Goal: Find specific page/section: Find specific page/section

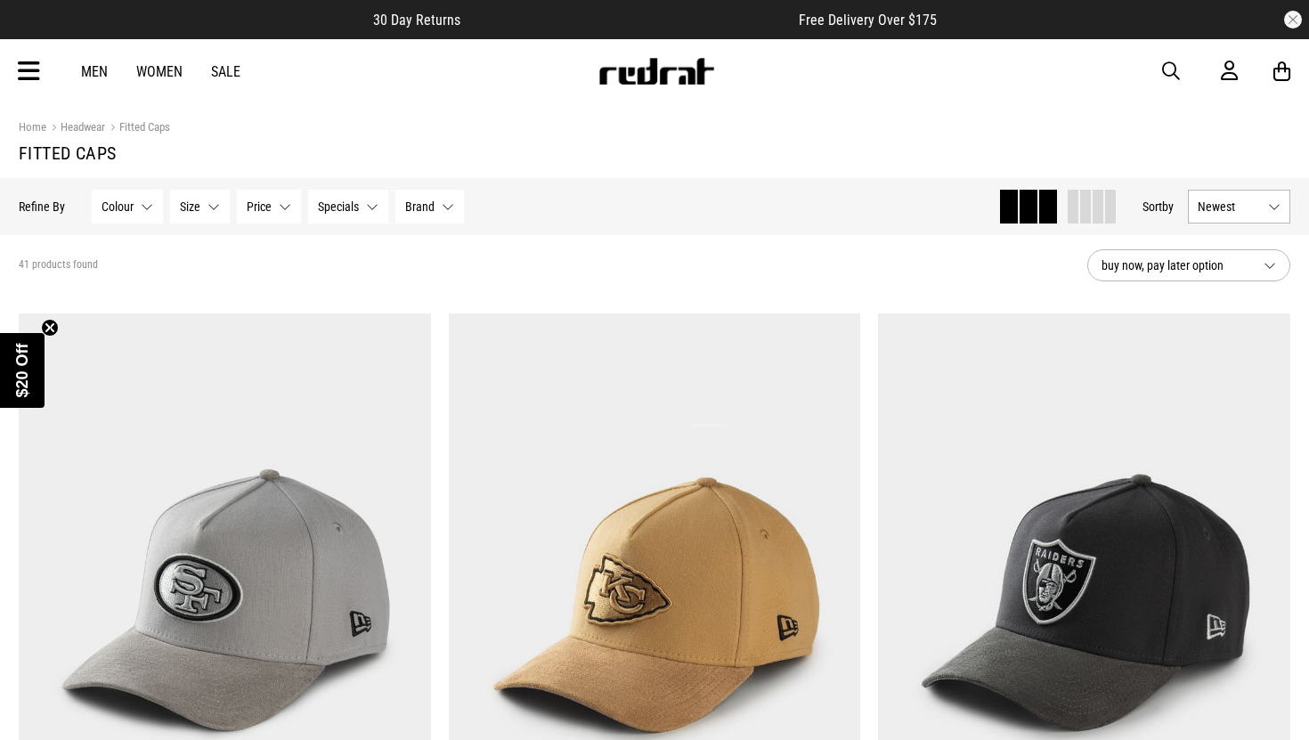
click at [213, 209] on button "Size None selected" at bounding box center [200, 207] width 60 height 34
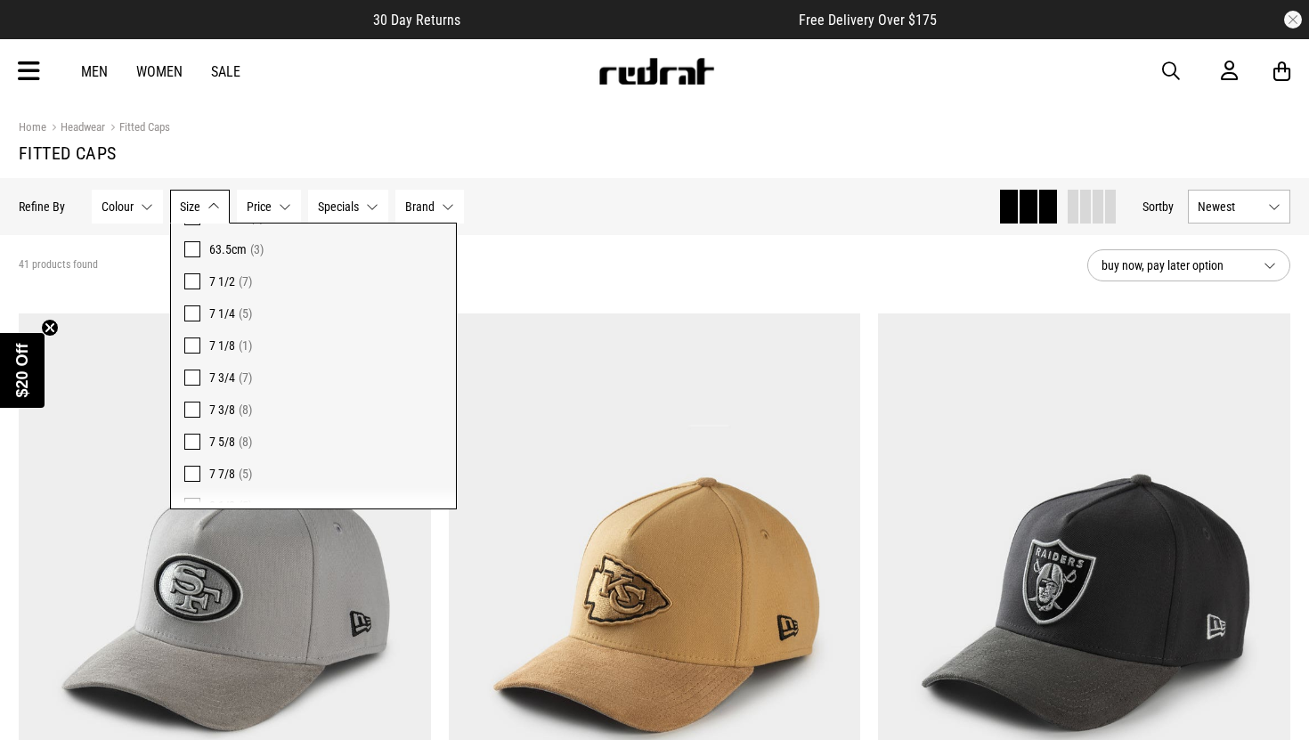
scroll to position [213, 0]
click at [247, 433] on span "(5)" at bounding box center [245, 436] width 13 height 14
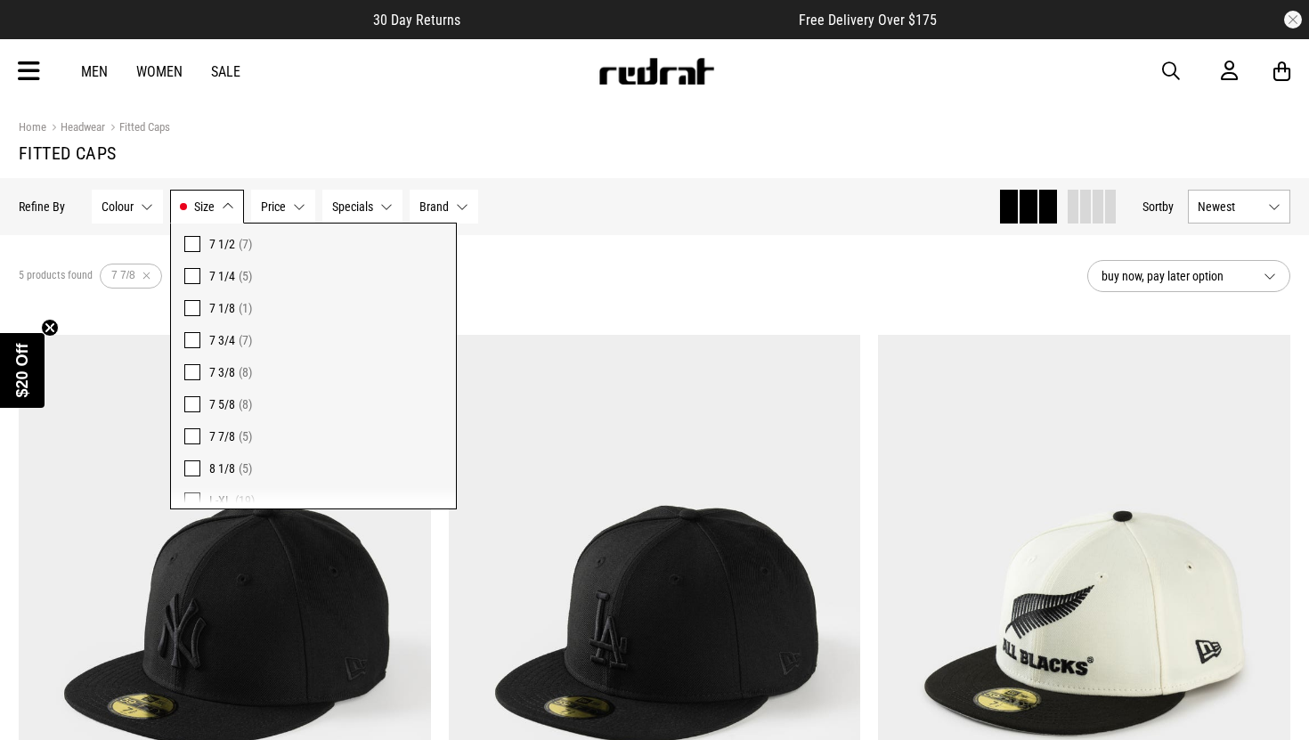
click at [705, 250] on div "5 products found Active Filters 7 7/8 Clear" at bounding box center [546, 275] width 1055 height 53
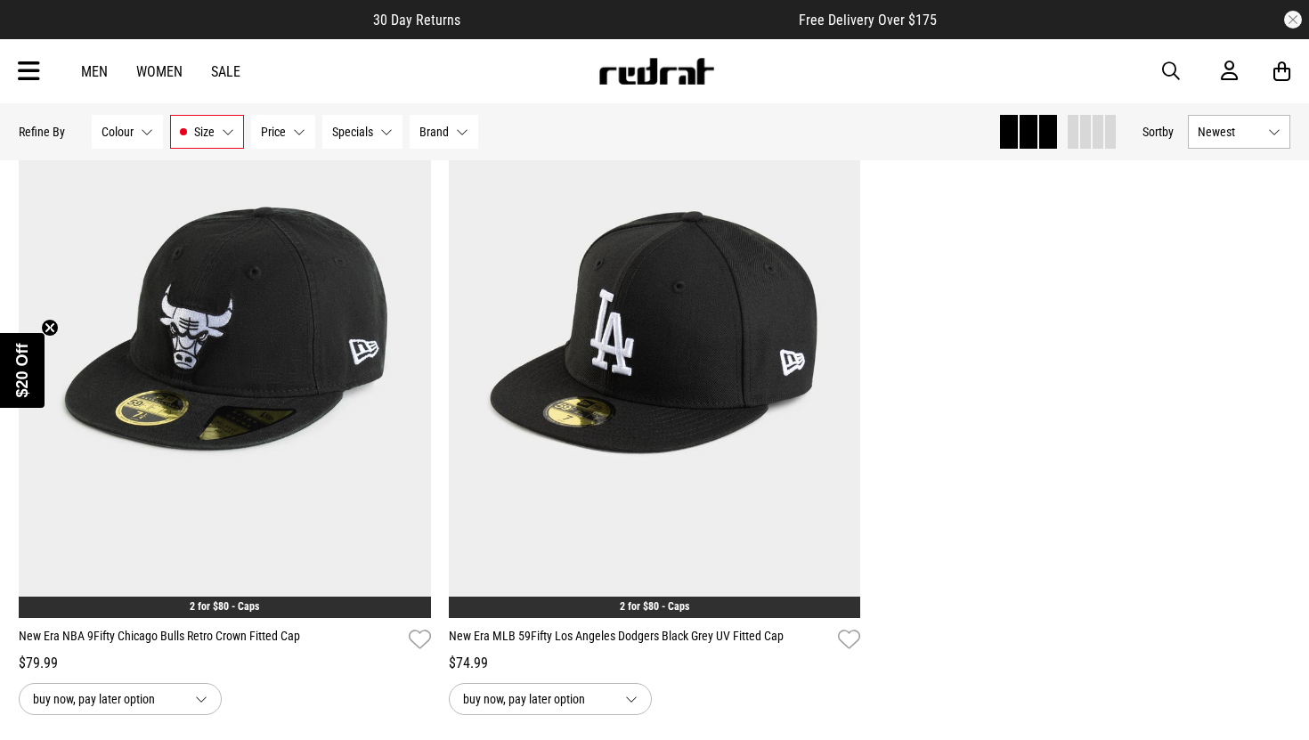
scroll to position [1005, 0]
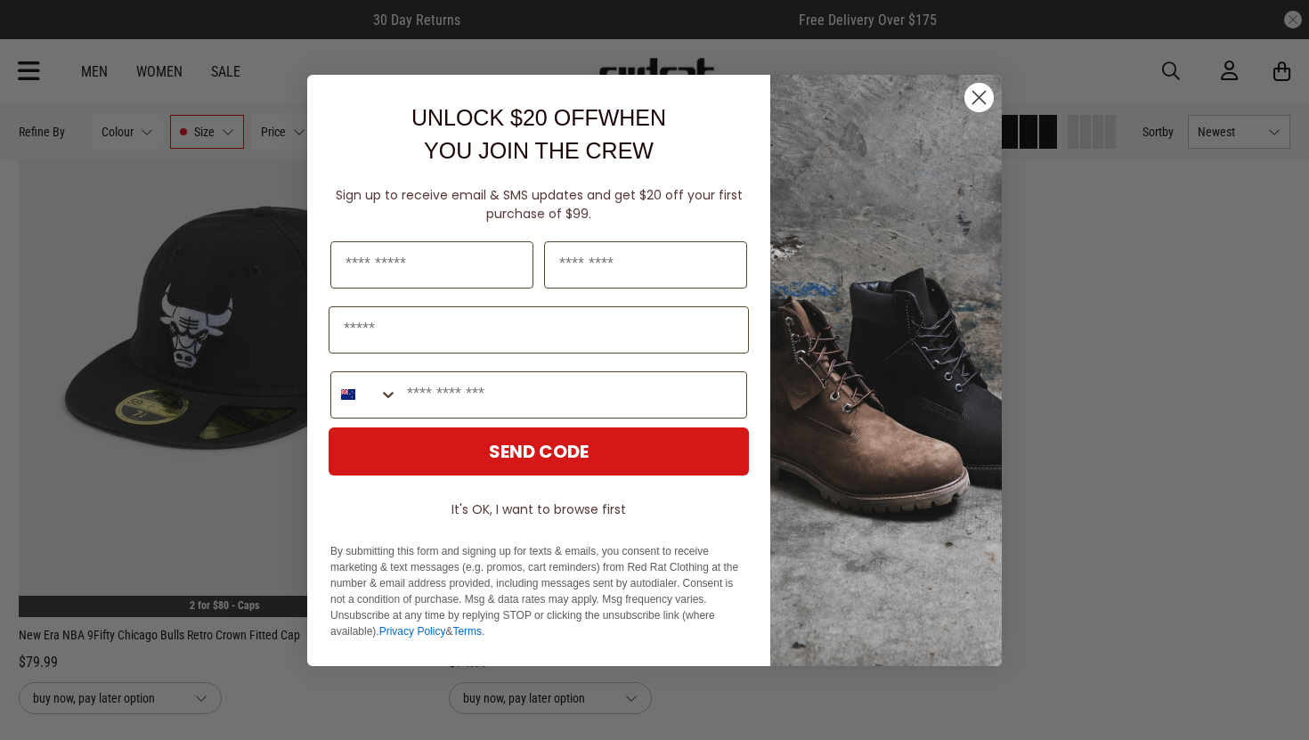
click at [979, 100] on circle "Close dialog" at bounding box center [979, 96] width 29 height 29
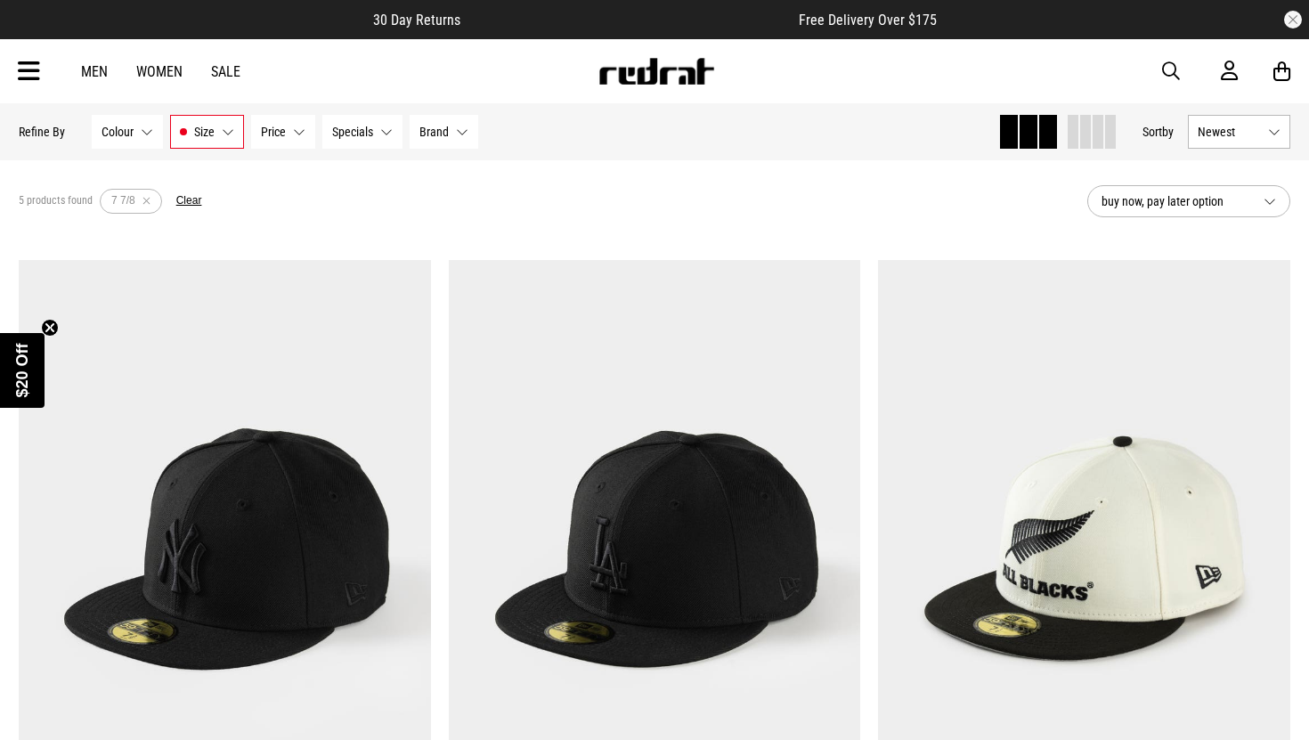
scroll to position [0, 0]
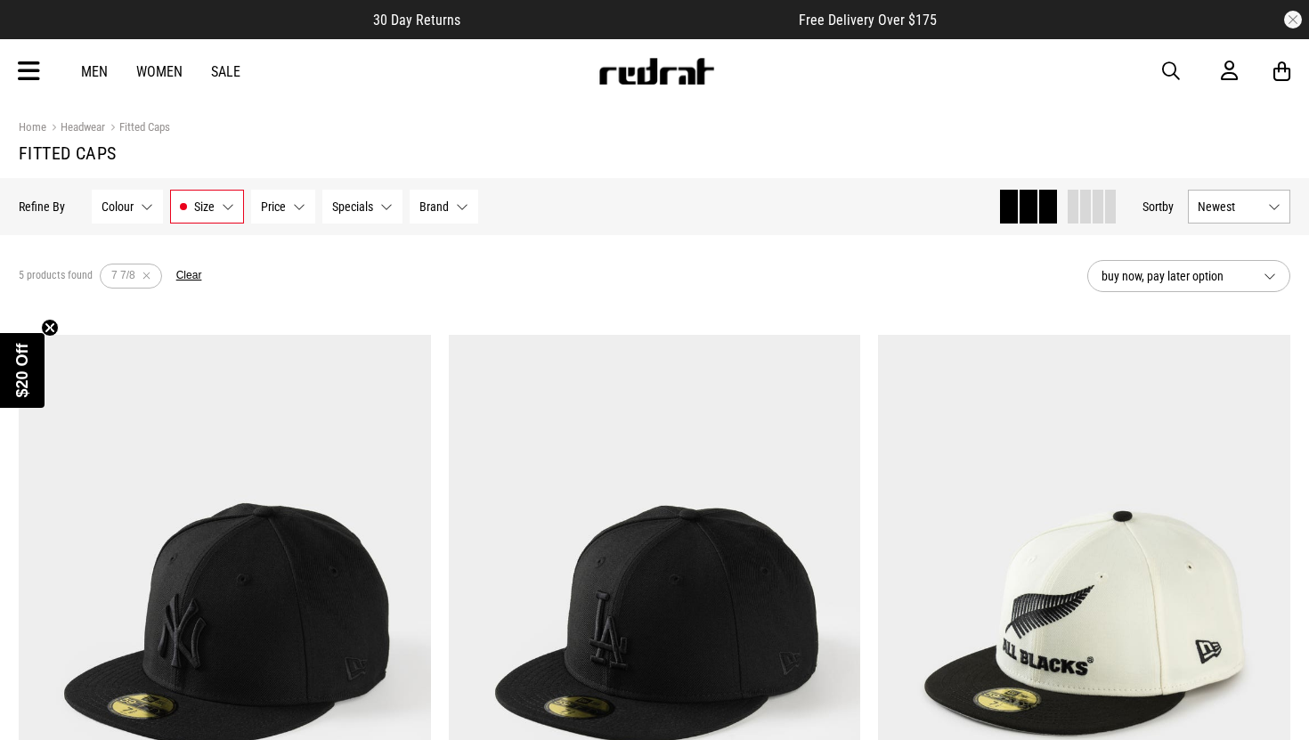
click at [147, 274] on button "Remove filter" at bounding box center [146, 276] width 22 height 25
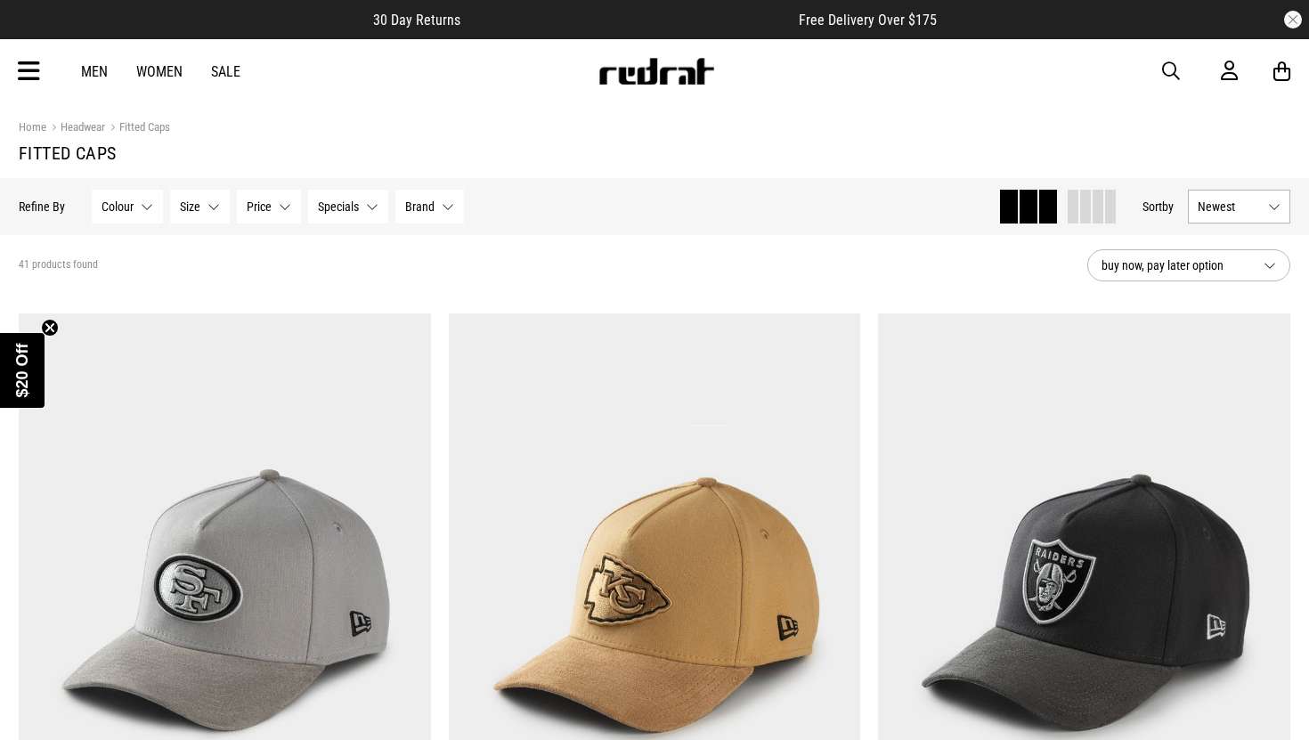
click at [212, 206] on button "Size None selected" at bounding box center [200, 207] width 60 height 34
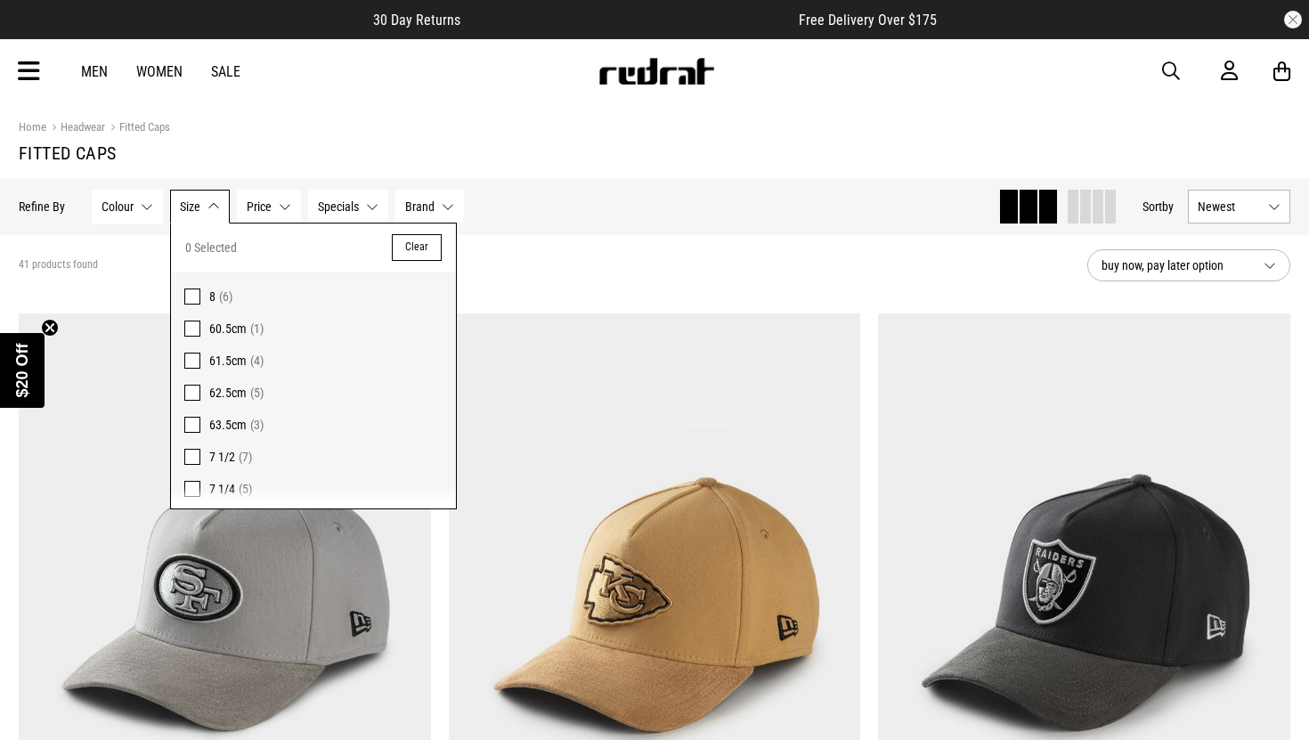
click at [248, 394] on span "62.5cm (5)" at bounding box center [325, 392] width 233 height 21
